Goal: Find specific page/section: Find specific page/section

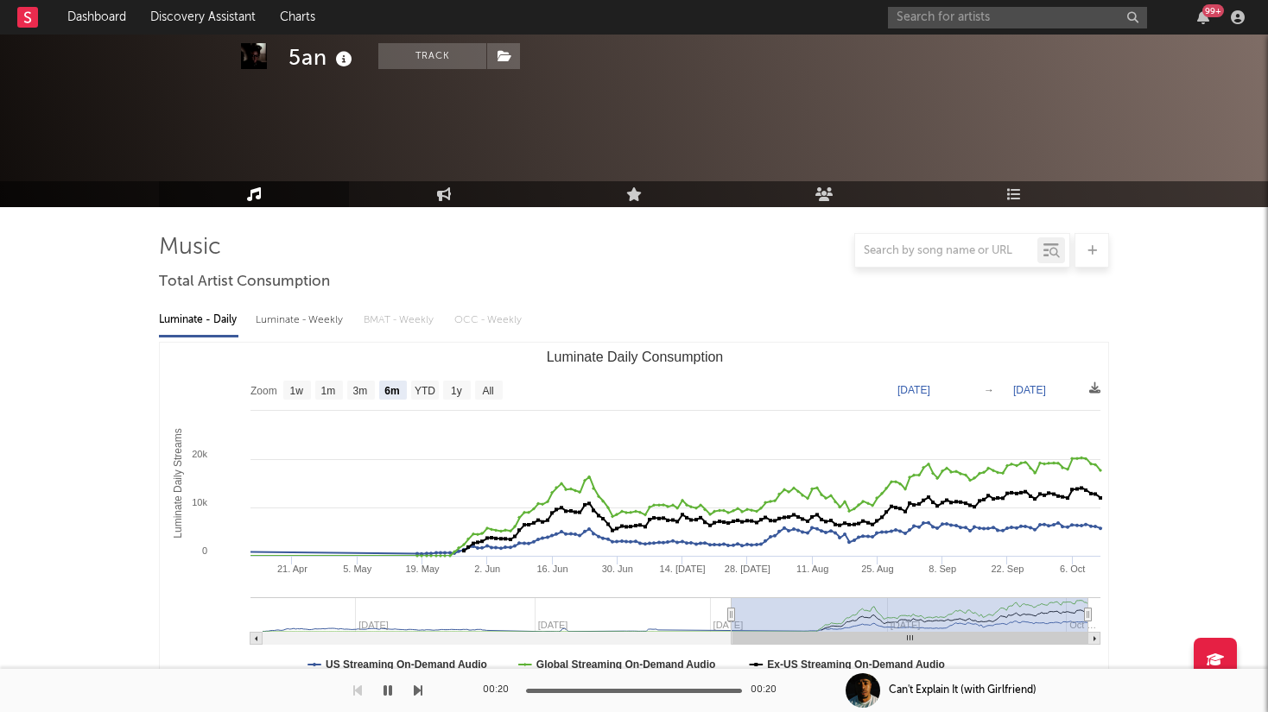
select select "6m"
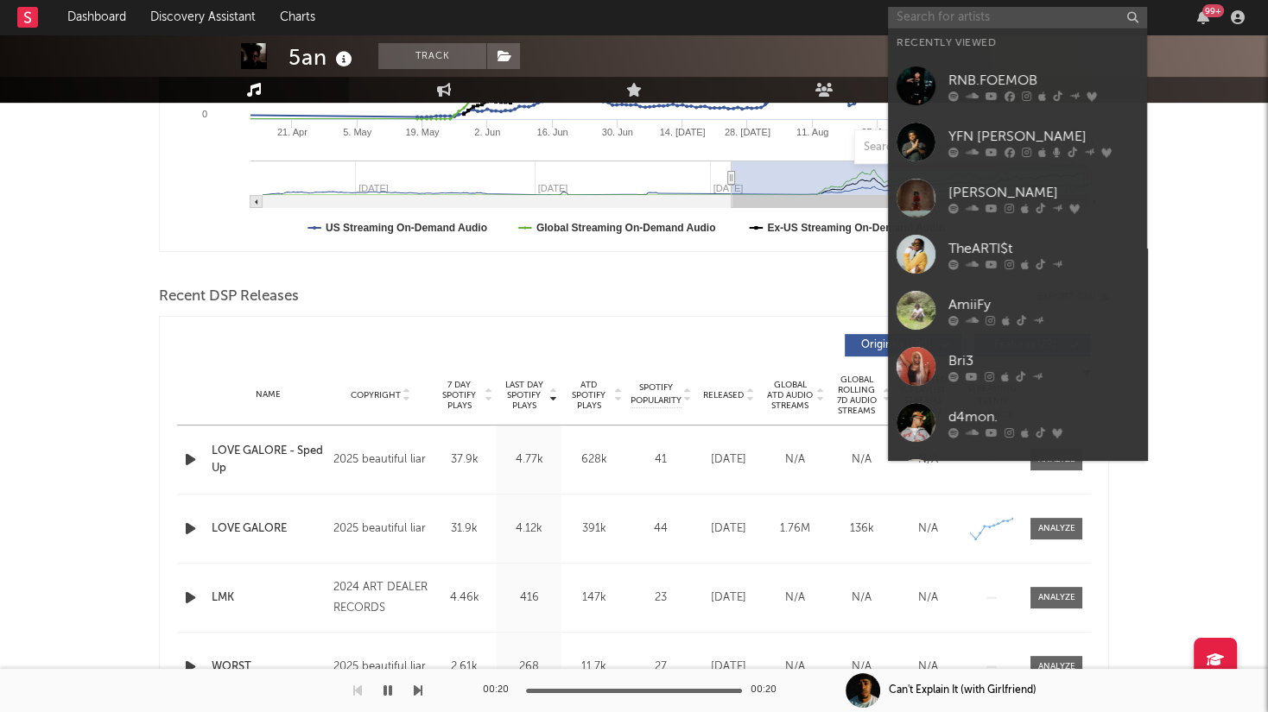
click at [933, 23] on input "text" at bounding box center [1017, 18] width 259 height 22
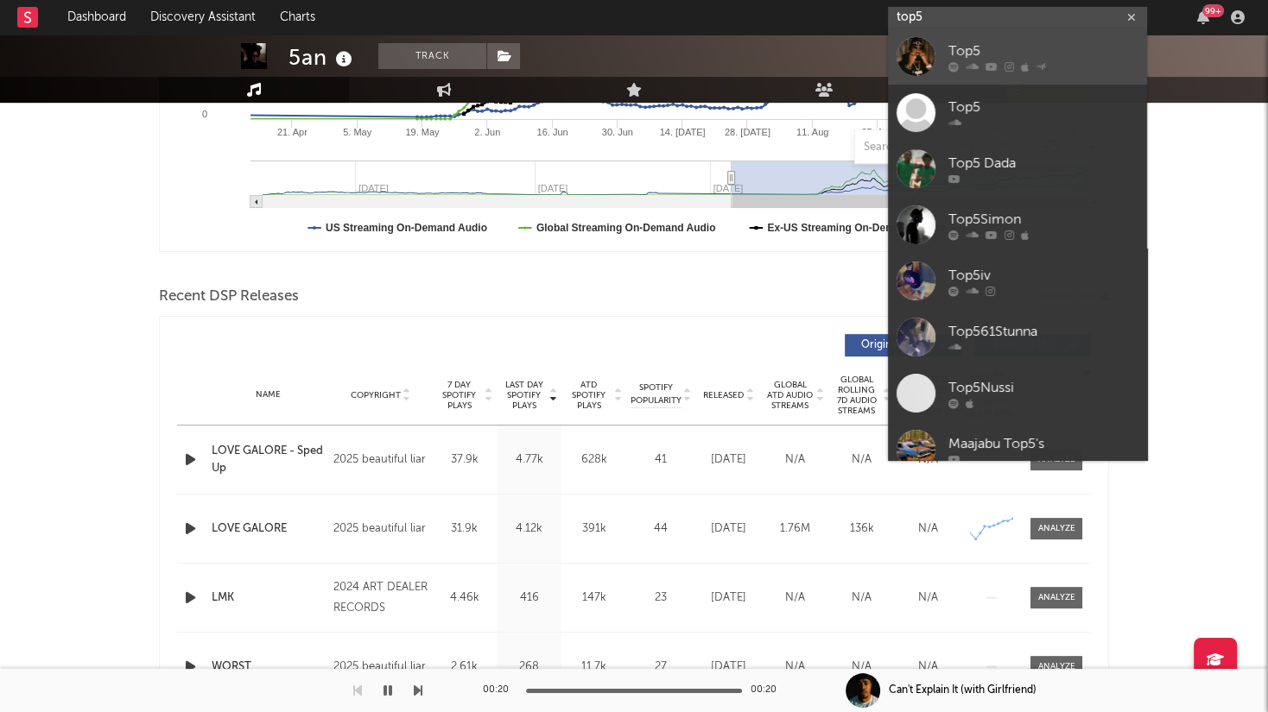
type input "top5"
click at [1020, 38] on link "Top5" at bounding box center [1017, 56] width 259 height 56
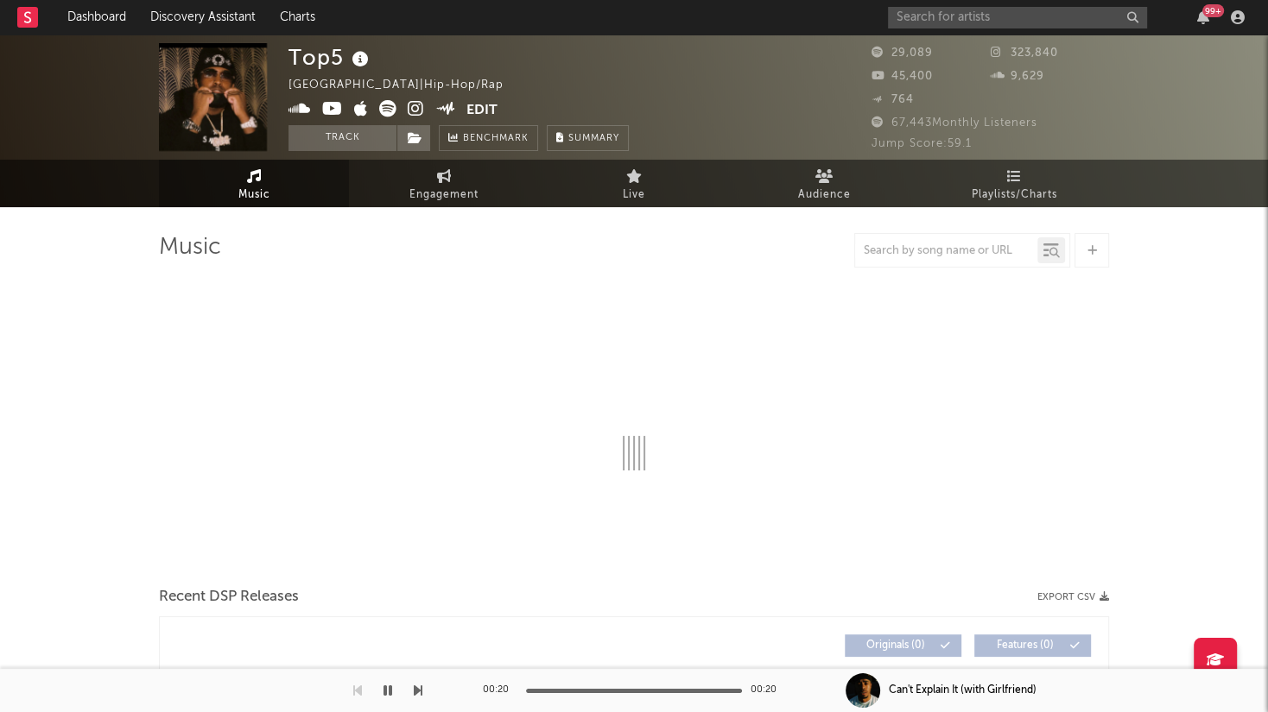
select select "6m"
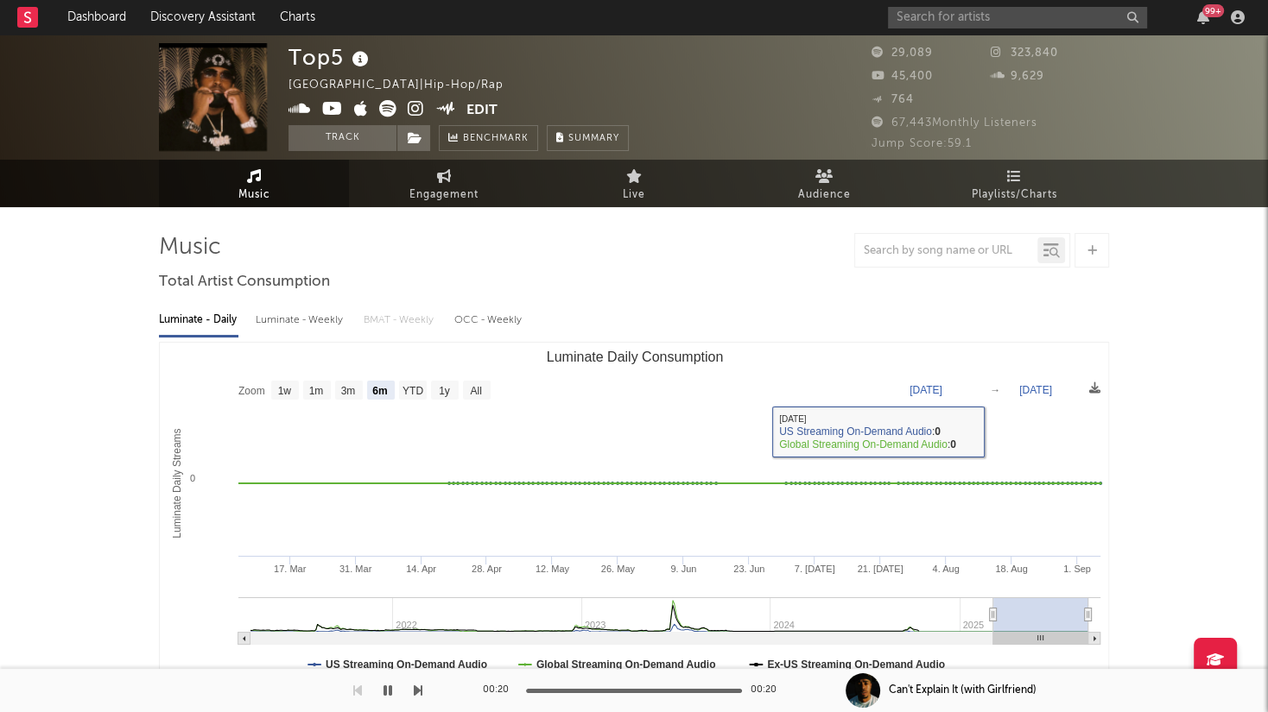
click at [965, 5] on div "99 +" at bounding box center [1069, 17] width 363 height 35
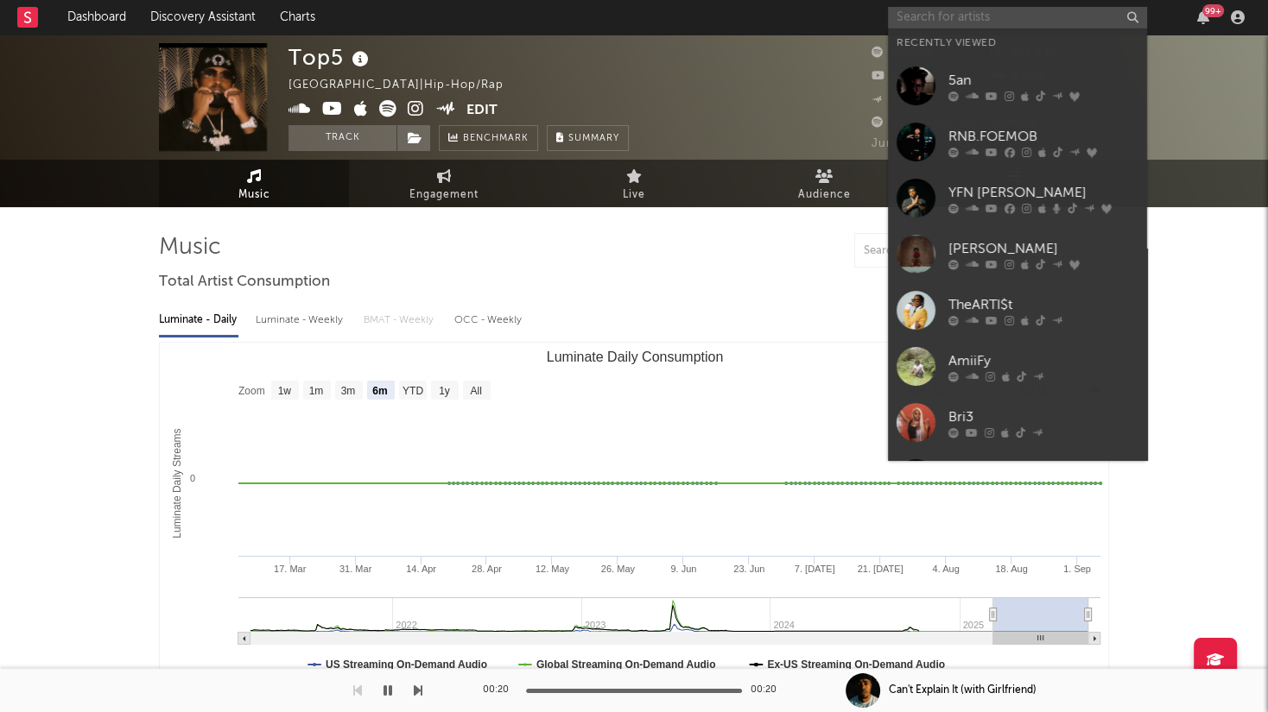
click at [966, 20] on input "text" at bounding box center [1017, 18] width 259 height 22
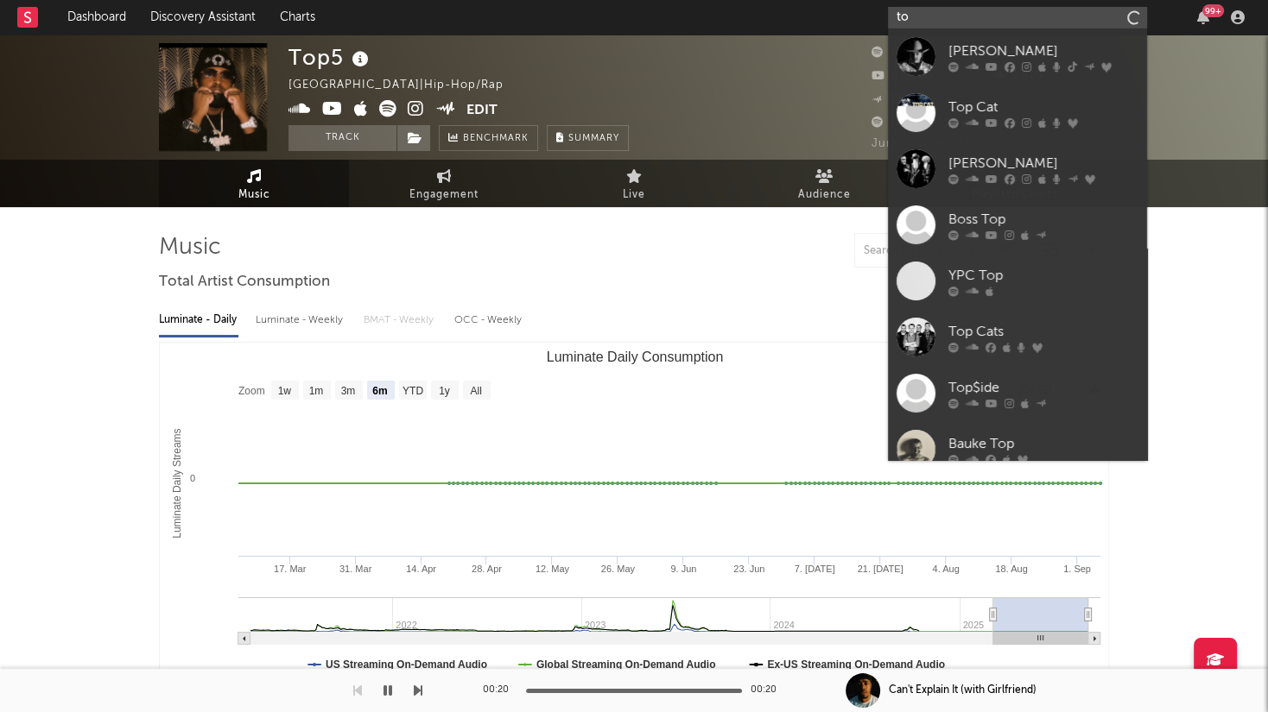
type input "t"
